Goal: Navigation & Orientation: Find specific page/section

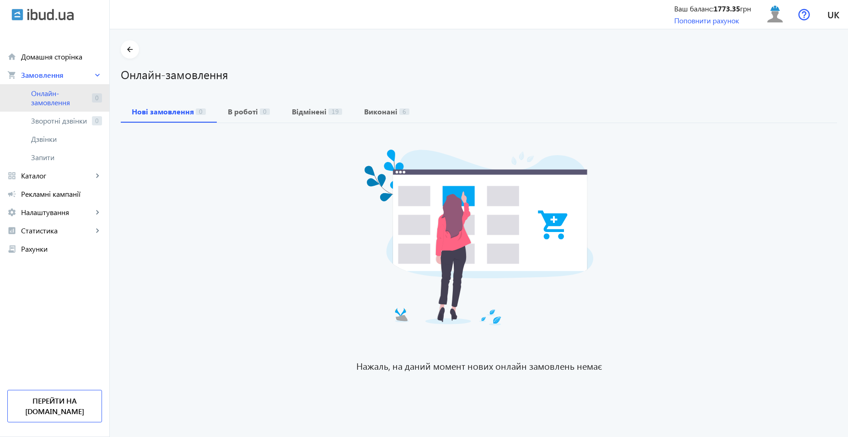
click at [47, 101] on span "Онлайн-замовлення" at bounding box center [59, 98] width 57 height 18
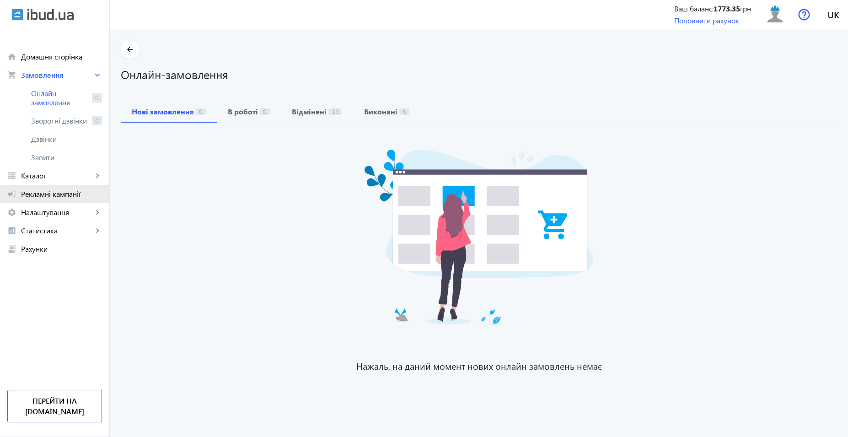
click at [63, 196] on span "Рекламні кампанії" at bounding box center [61, 193] width 81 height 9
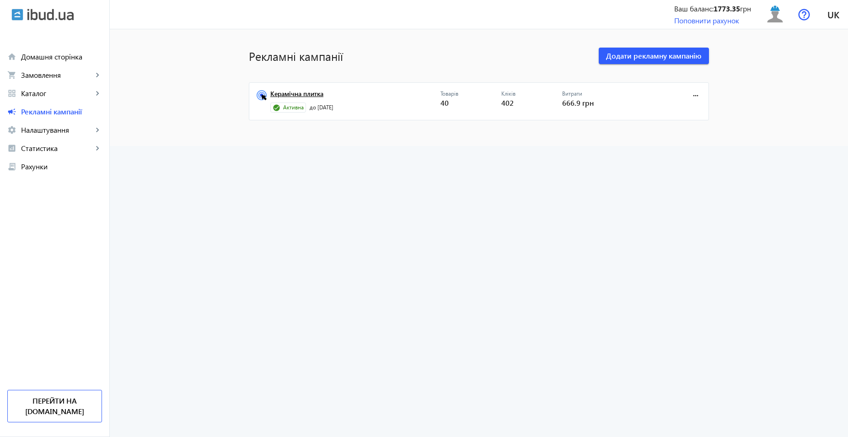
click at [296, 97] on link "Керамічна плитка" at bounding box center [355, 96] width 170 height 13
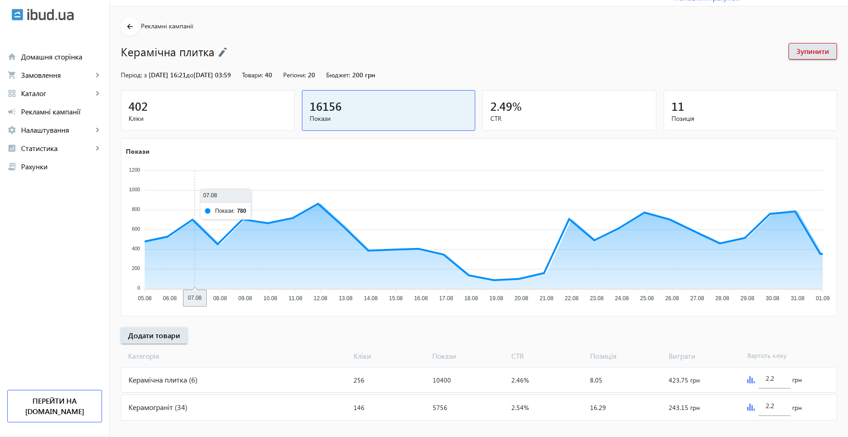
scroll to position [34, 0]
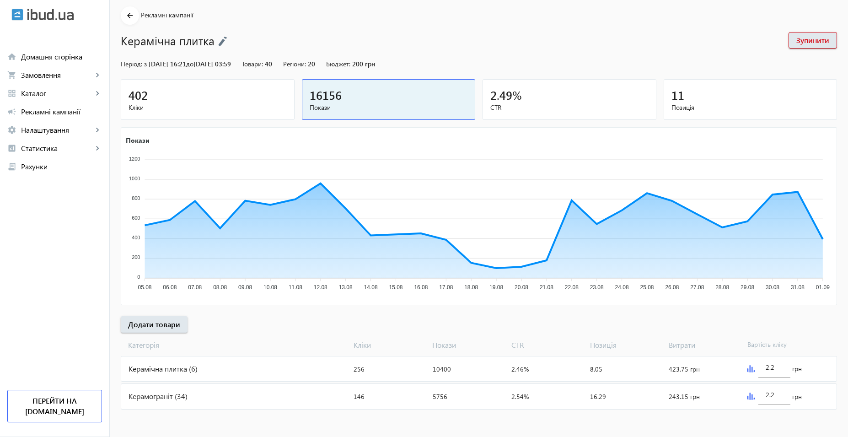
click at [186, 394] on div "Керамограніт (34)" at bounding box center [235, 396] width 229 height 25
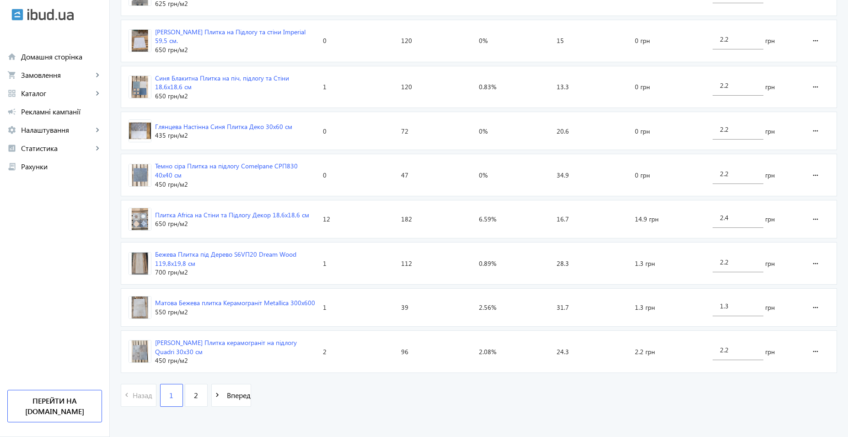
scroll to position [1315, 0]
click at [198, 397] on link "2" at bounding box center [196, 394] width 23 height 23
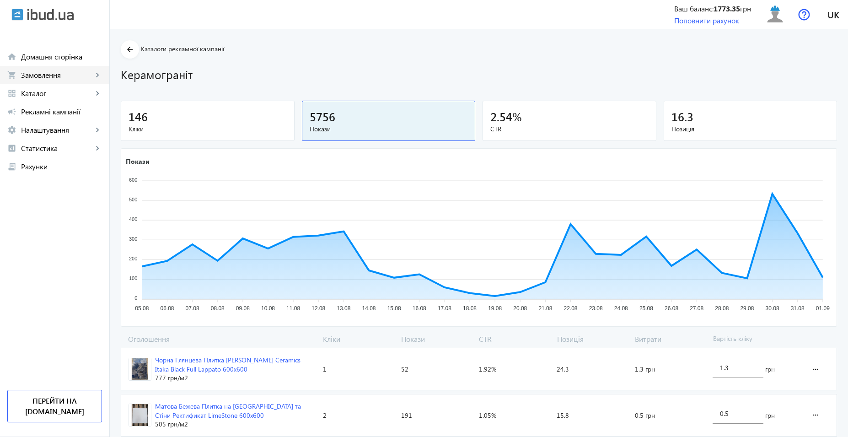
click at [67, 77] on span "Замовлення" at bounding box center [57, 74] width 72 height 9
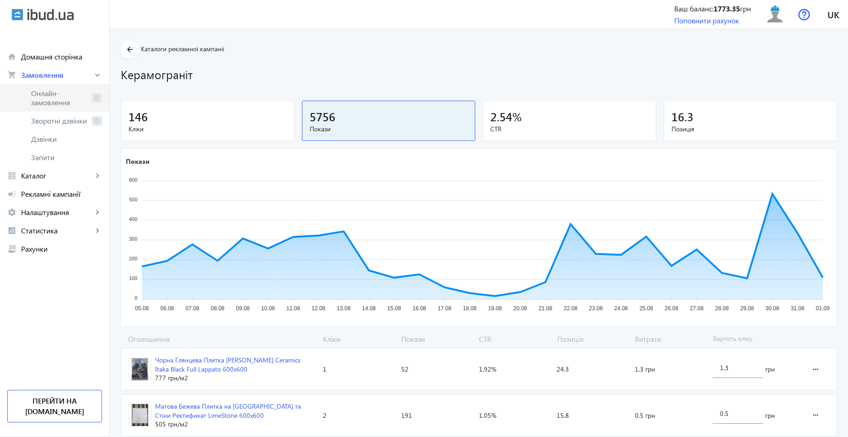
click at [77, 97] on span "Онлайн-замовлення" at bounding box center [59, 98] width 57 height 18
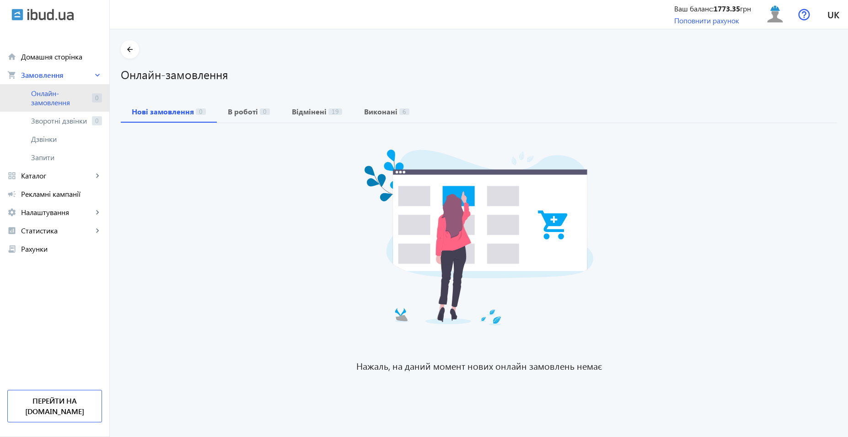
click at [82, 101] on span "Онлайн-замовлення" at bounding box center [59, 98] width 57 height 18
